Goal: Task Accomplishment & Management: Use online tool/utility

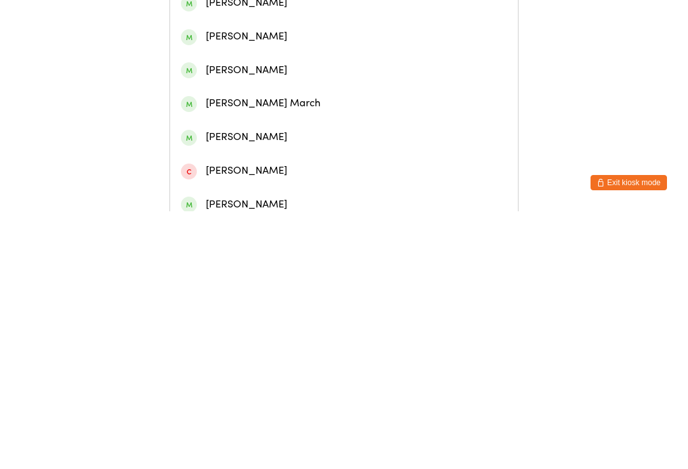
type input "Marli"
click at [295, 101] on div "[PERSON_NAME]" at bounding box center [344, 92] width 326 height 17
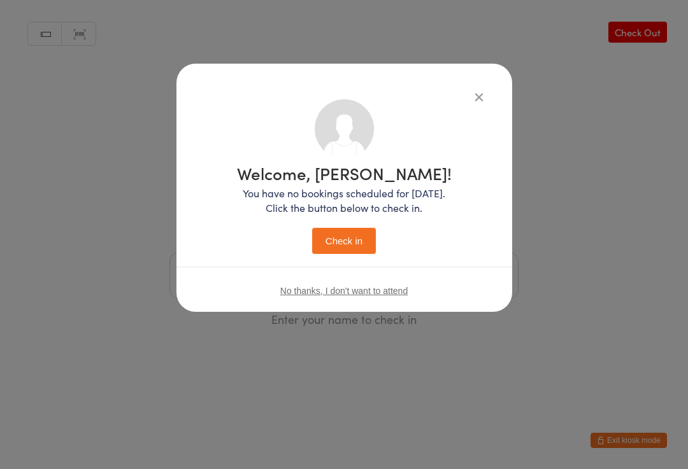
click at [355, 241] on button "Check in" at bounding box center [344, 241] width 64 height 26
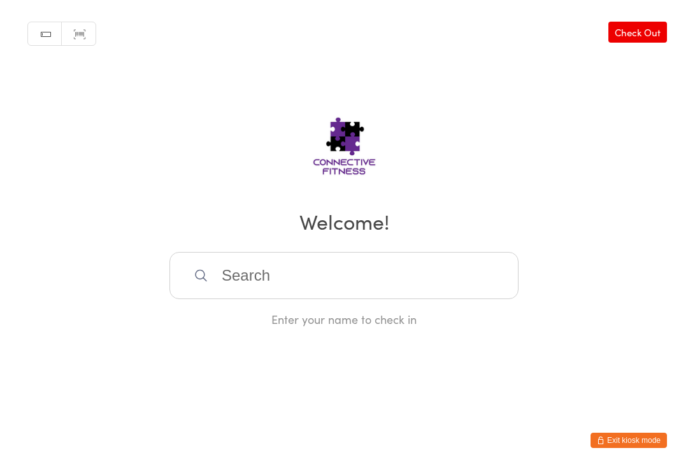
click at [292, 286] on input "search" at bounding box center [343, 275] width 349 height 47
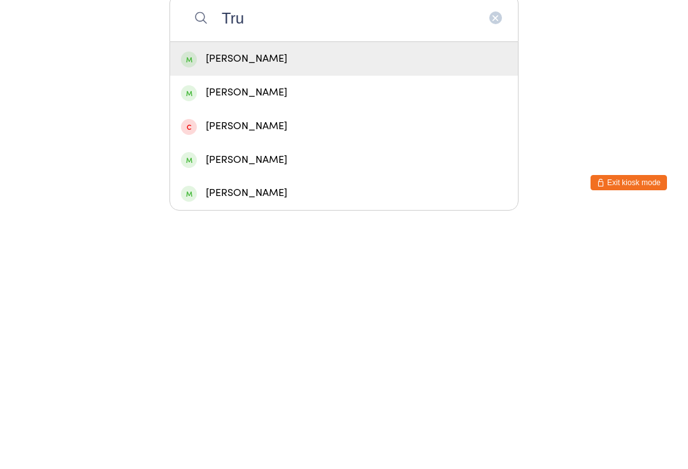
click at [309, 252] on input "Tru" at bounding box center [343, 275] width 349 height 47
type input "Tru"
click at [330, 308] on div "[PERSON_NAME]" at bounding box center [344, 316] width 326 height 17
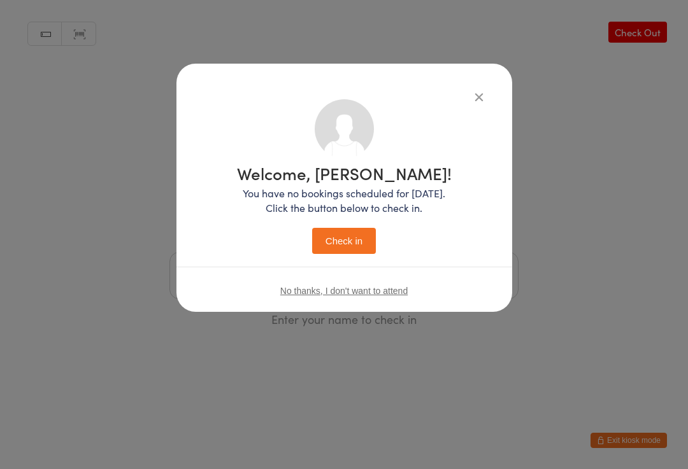
click at [339, 247] on button "Check in" at bounding box center [344, 241] width 64 height 26
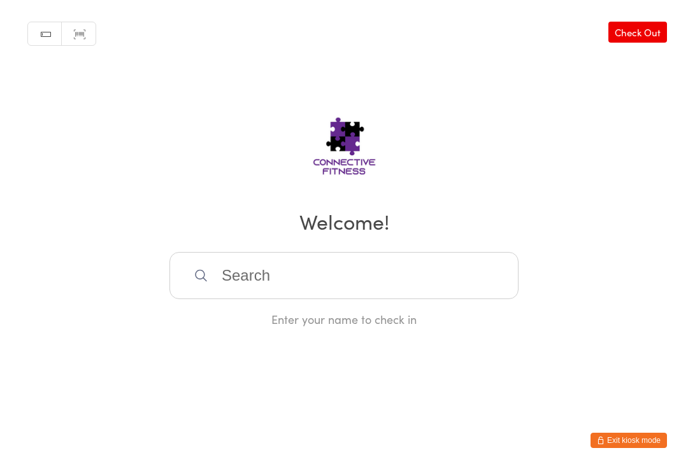
click at [383, 280] on input "search" at bounding box center [343, 275] width 349 height 47
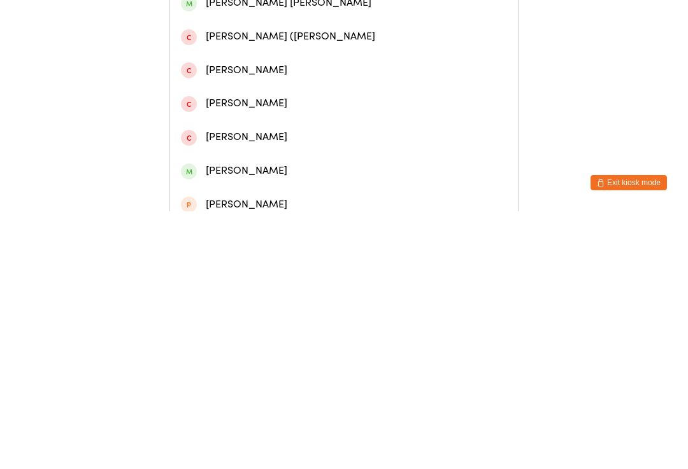
type input "[GEOGRAPHIC_DATA]"
click at [229, 164] on div "[PERSON_NAME]" at bounding box center [344, 160] width 326 height 17
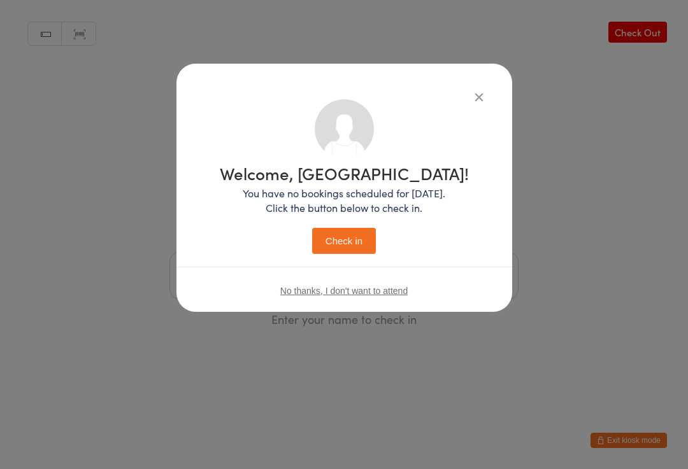
click at [332, 246] on button "Check in" at bounding box center [344, 241] width 64 height 26
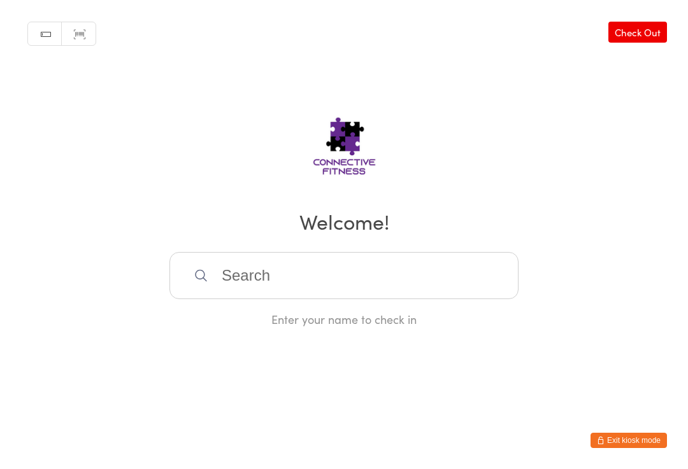
click at [478, 285] on input "search" at bounding box center [343, 275] width 349 height 47
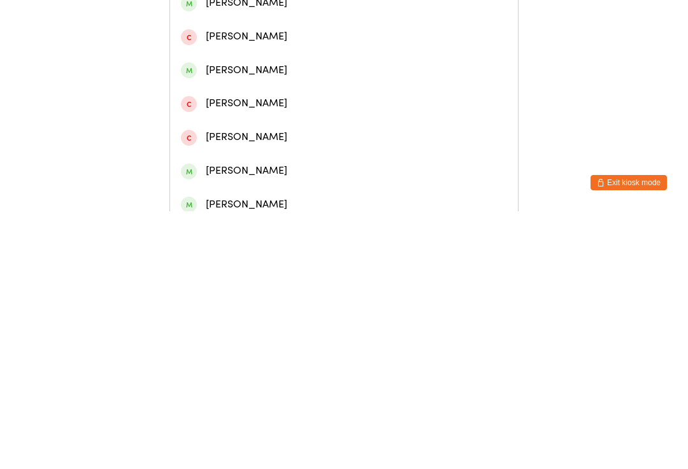
type input "[PERSON_NAME]"
click at [327, 67] on div "[PERSON_NAME]" at bounding box center [344, 58] width 326 height 17
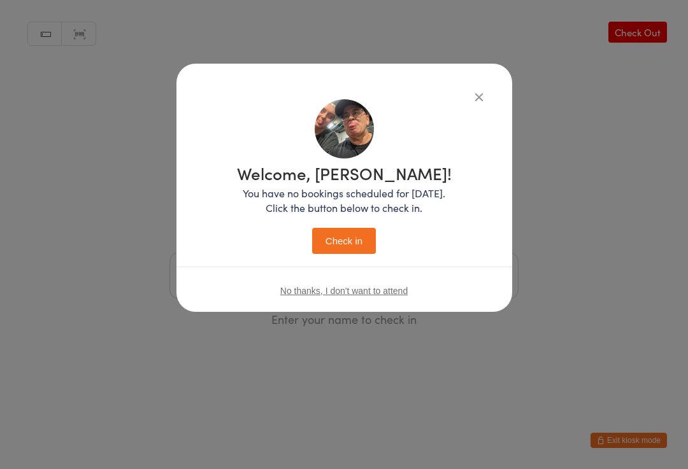
click at [366, 236] on button "Check in" at bounding box center [344, 241] width 64 height 26
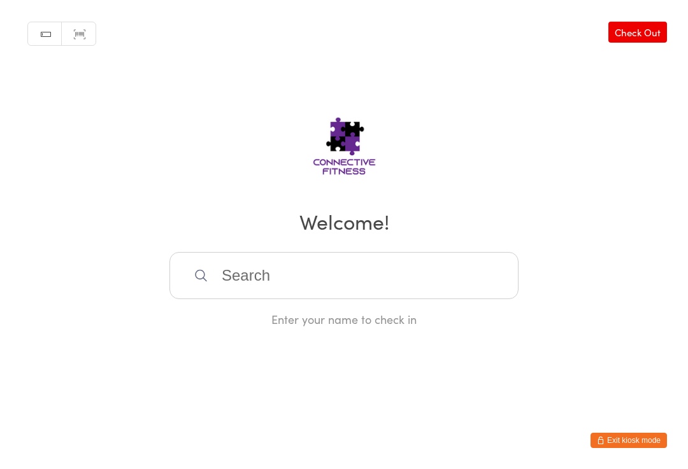
click at [632, 28] on link "Check Out" at bounding box center [637, 32] width 59 height 21
click at [223, 274] on input "search" at bounding box center [343, 275] width 349 height 47
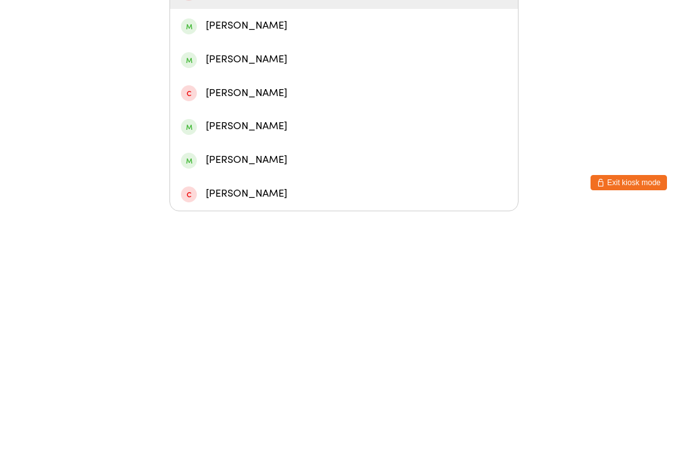
type input "[PERSON_NAME]"
click at [271, 275] on div "[PERSON_NAME]" at bounding box center [344, 283] width 326 height 17
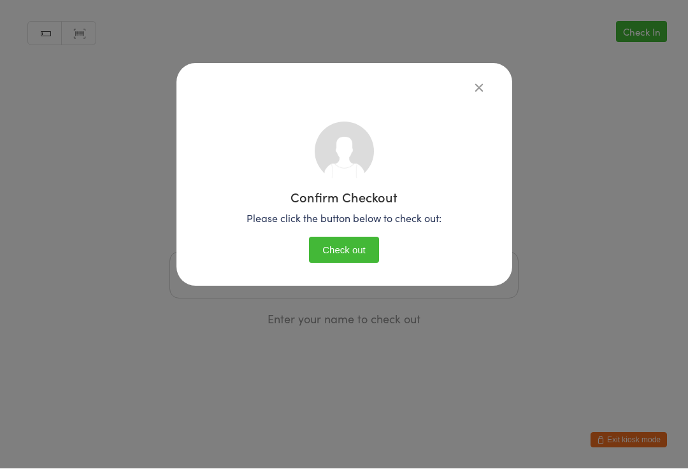
click at [361, 245] on button "Check out" at bounding box center [344, 251] width 70 height 26
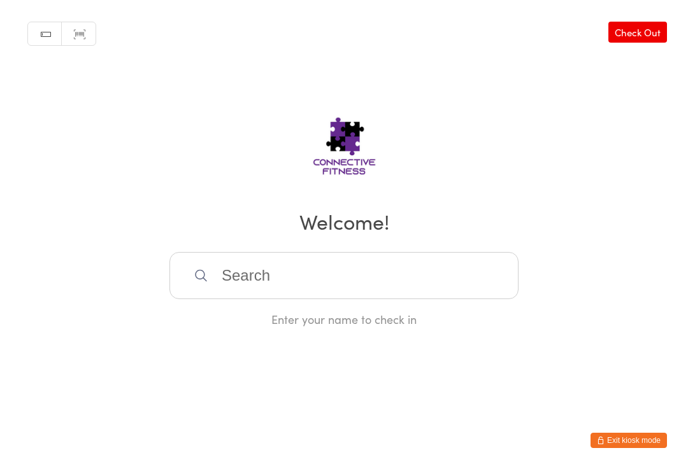
click at [425, 285] on input "search" at bounding box center [343, 275] width 349 height 47
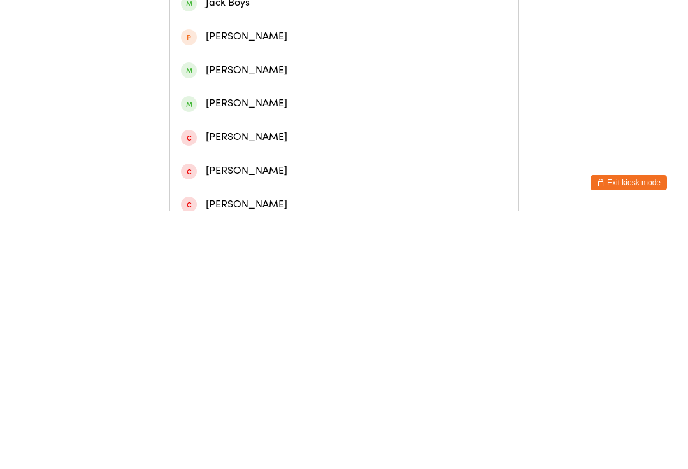
type input "J"
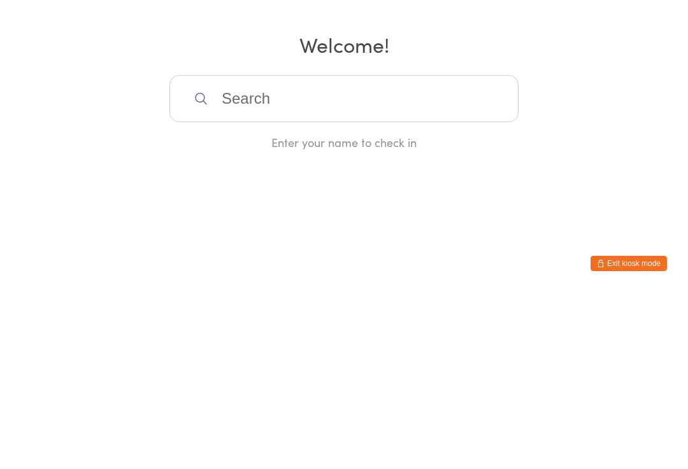
click at [428, 311] on div "Enter your name to check in" at bounding box center [343, 319] width 349 height 16
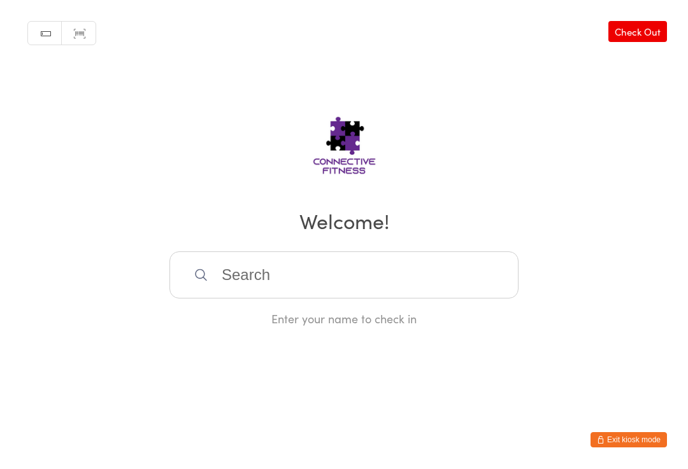
click at [638, 28] on link "Check Out" at bounding box center [637, 32] width 59 height 21
click at [285, 294] on input "search" at bounding box center [343, 275] width 349 height 47
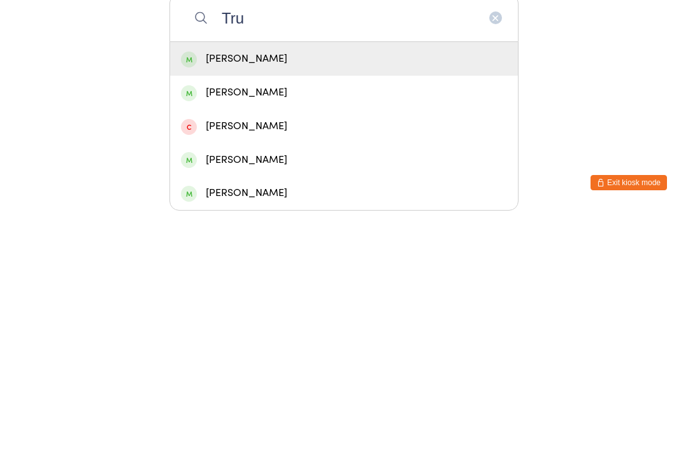
type input "Tru"
click at [301, 308] on div "[PERSON_NAME]" at bounding box center [344, 316] width 326 height 17
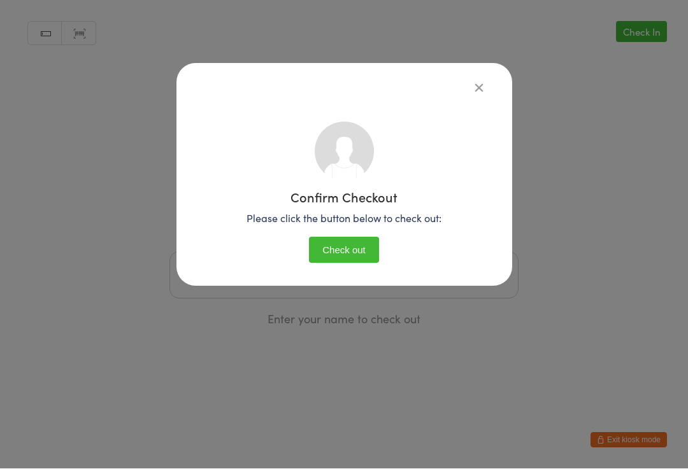
click at [358, 245] on button "Check out" at bounding box center [344, 251] width 70 height 26
